Goal: Navigation & Orientation: Find specific page/section

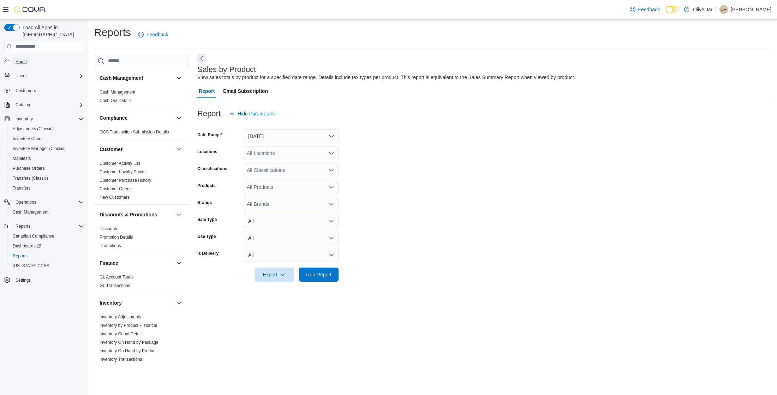
click at [14, 58] on link "Home" at bounding box center [21, 62] width 17 height 8
